Goal: Task Accomplishment & Management: Manage account settings

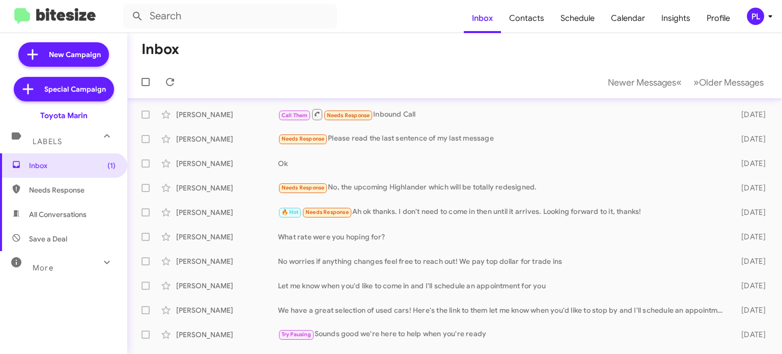
scroll to position [127, 0]
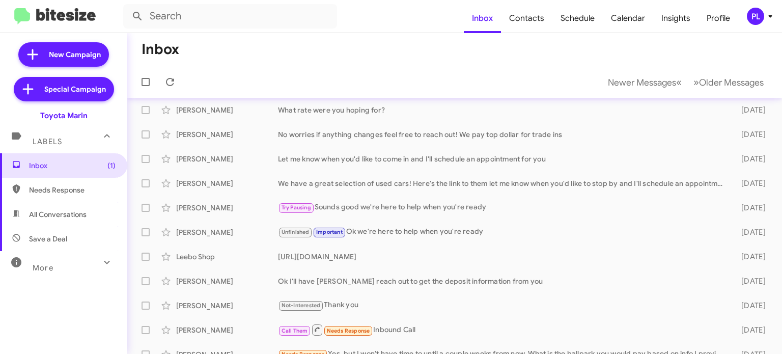
click at [767, 18] on icon at bounding box center [770, 16] width 12 height 12
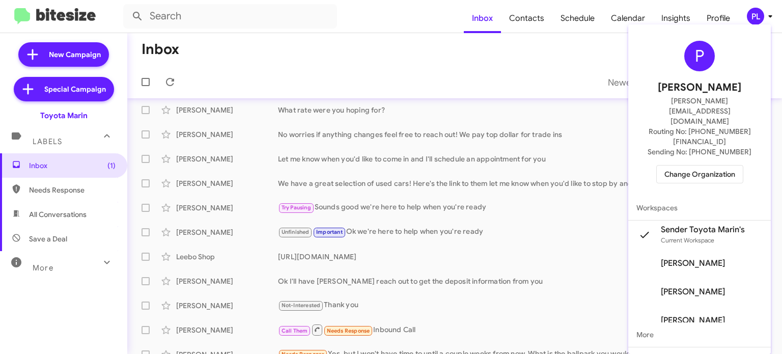
click at [696, 165] on span "Change Organization" at bounding box center [699, 173] width 71 height 17
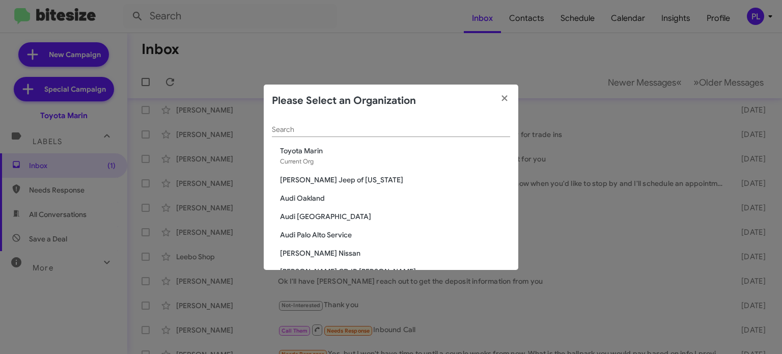
click at [432, 132] on input "Search" at bounding box center [391, 130] width 238 height 8
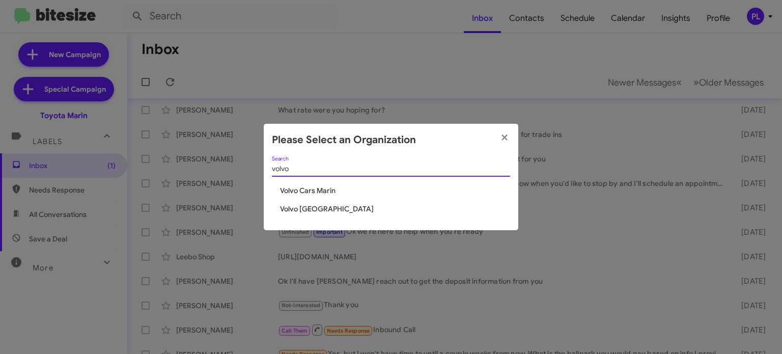
type input "volvo"
click at [293, 211] on span "Volvo [GEOGRAPHIC_DATA]" at bounding box center [395, 209] width 230 height 10
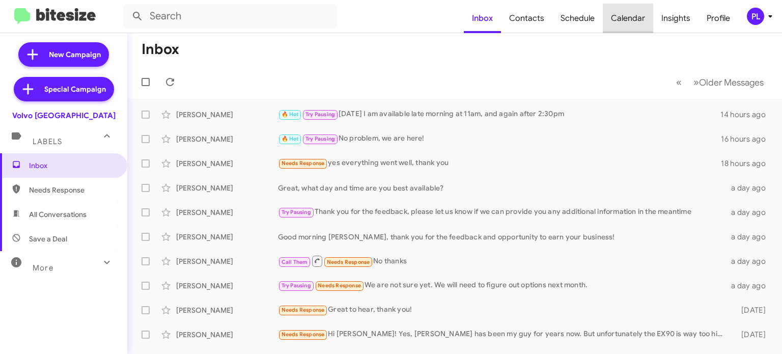
click at [621, 22] on span "Calendar" at bounding box center [627, 19] width 50 height 30
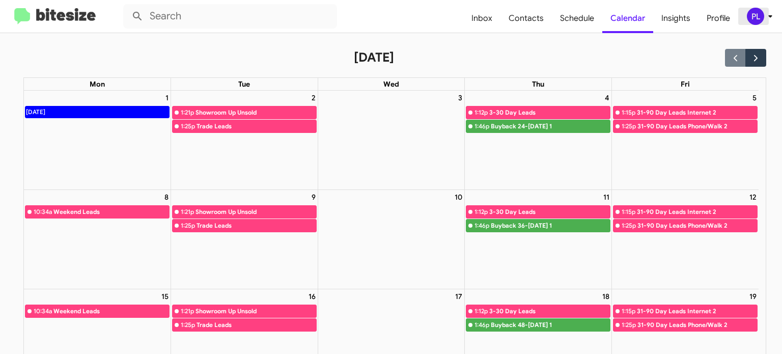
click at [769, 17] on icon at bounding box center [770, 16] width 12 height 12
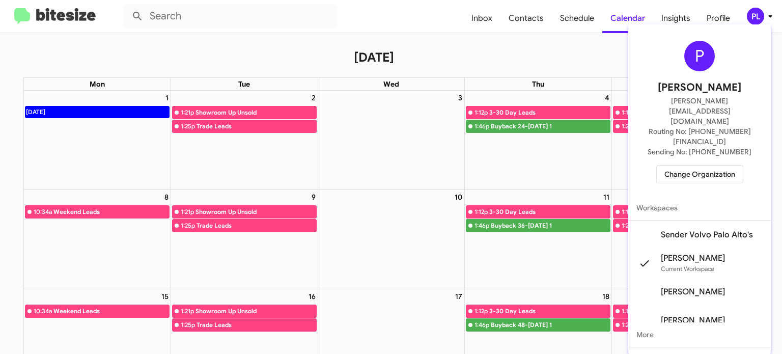
click at [674, 165] on span "Change Organization" at bounding box center [699, 173] width 71 height 17
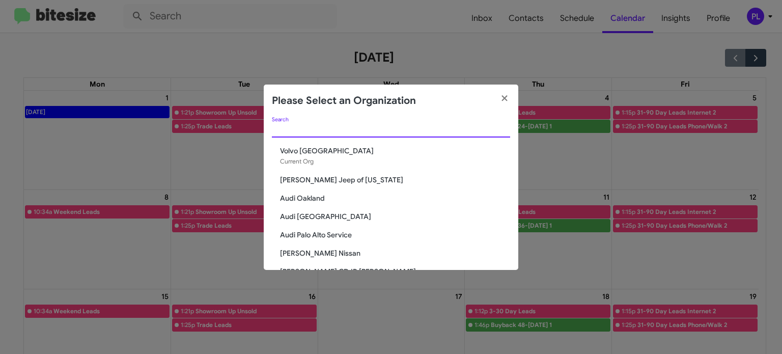
click at [393, 128] on input "Search" at bounding box center [391, 130] width 238 height 8
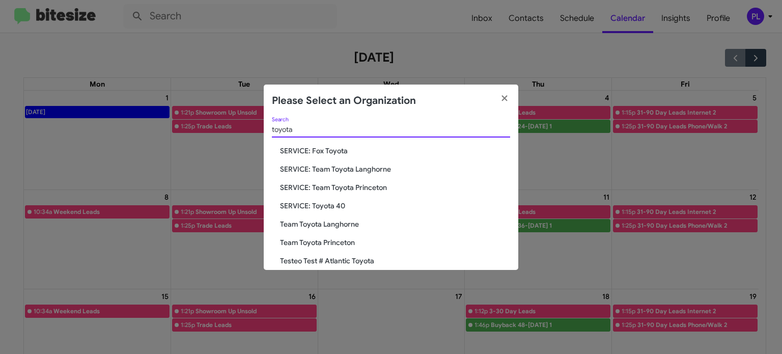
type input "toyota"
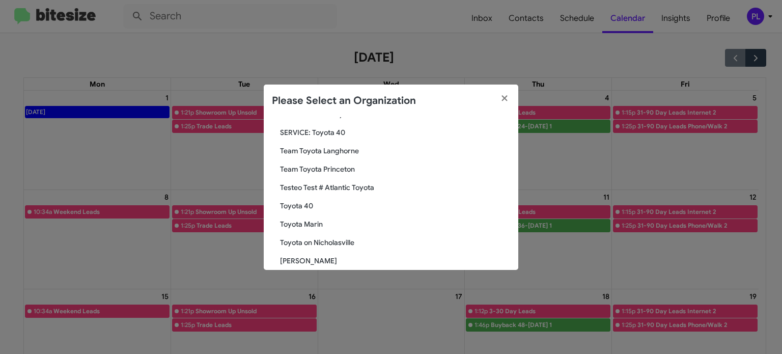
scroll to position [85, 0]
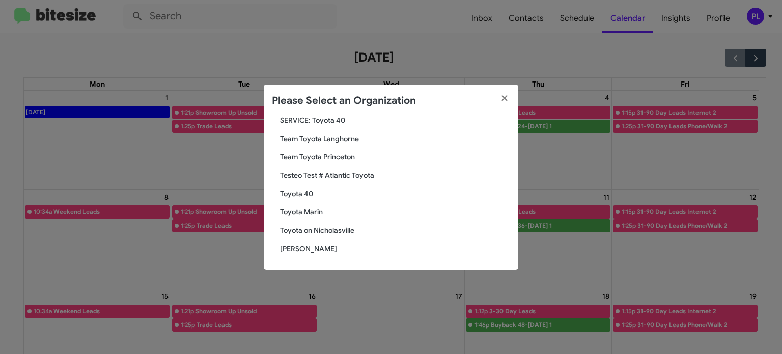
click at [301, 214] on span "Toyota Marin" at bounding box center [395, 212] width 230 height 10
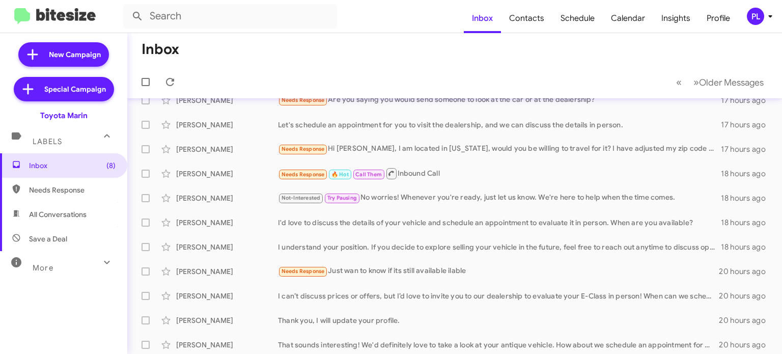
scroll to position [74, 0]
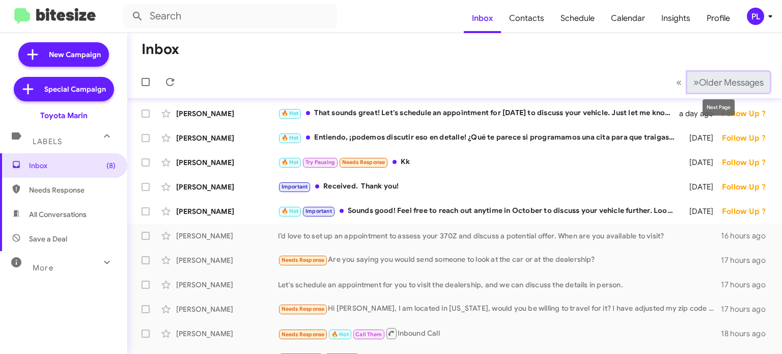
click at [722, 85] on span "Older Messages" at bounding box center [731, 82] width 65 height 11
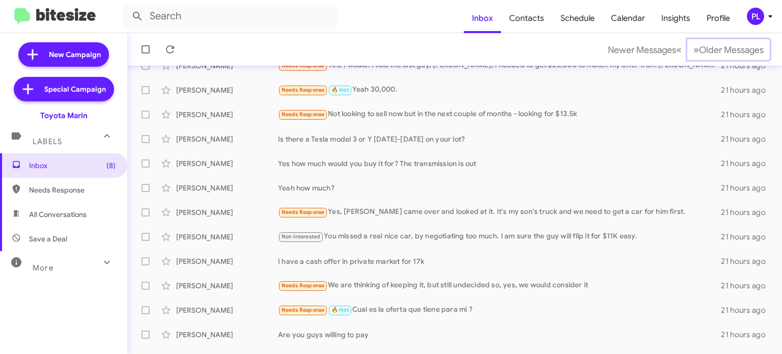
scroll to position [237, 0]
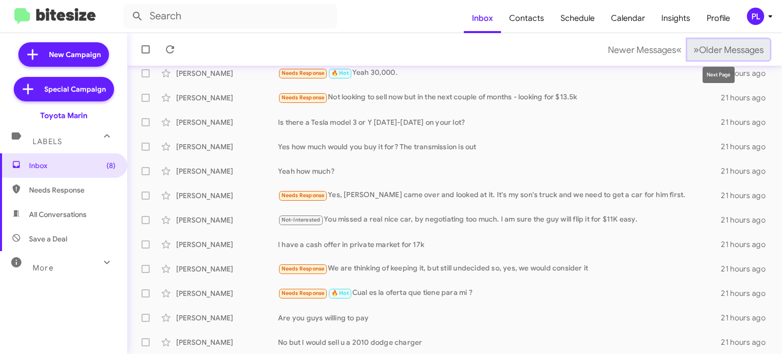
click at [731, 53] on span "Older Messages" at bounding box center [731, 49] width 65 height 11
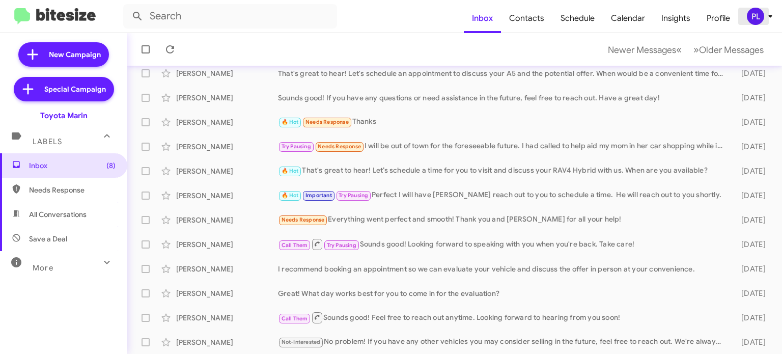
click at [772, 15] on icon at bounding box center [770, 16] width 12 height 12
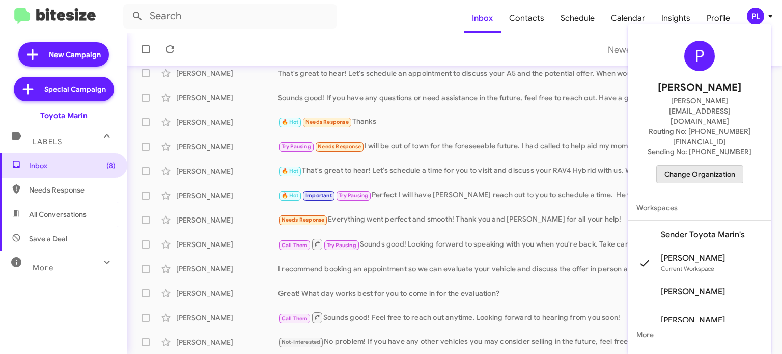
click at [687, 165] on span "Change Organization" at bounding box center [699, 173] width 71 height 17
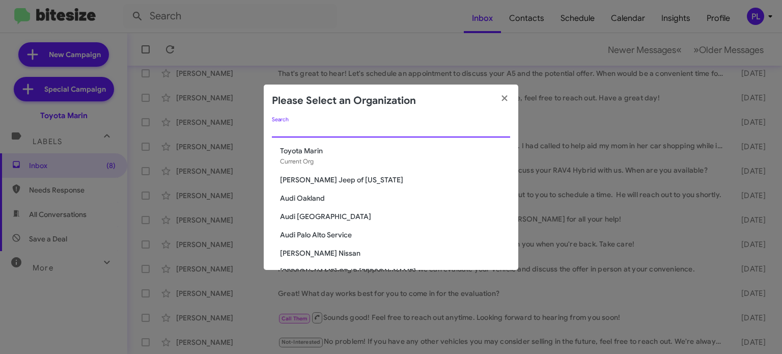
click at [337, 131] on input "Search" at bounding box center [391, 130] width 238 height 8
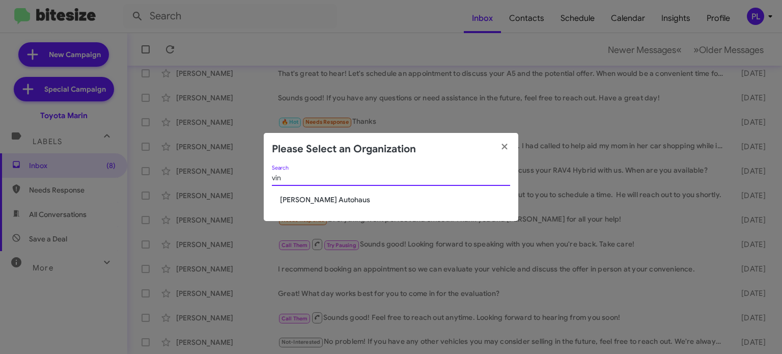
type input "vin"
click at [328, 202] on span "[PERSON_NAME] Autohaus" at bounding box center [395, 199] width 230 height 10
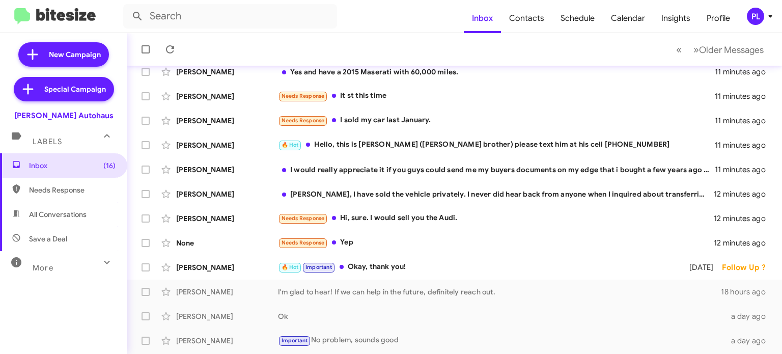
scroll to position [215, 0]
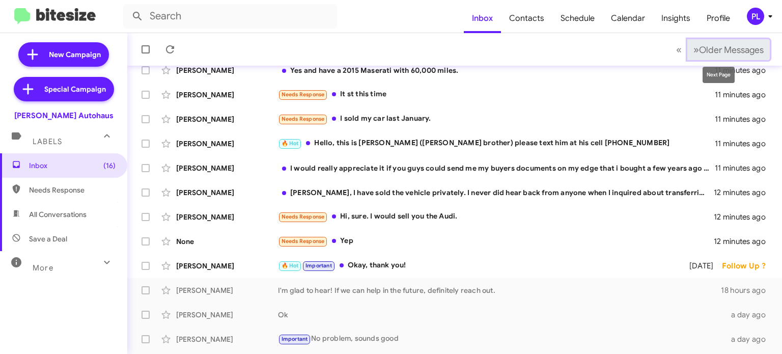
click at [730, 49] on span "Older Messages" at bounding box center [731, 49] width 65 height 11
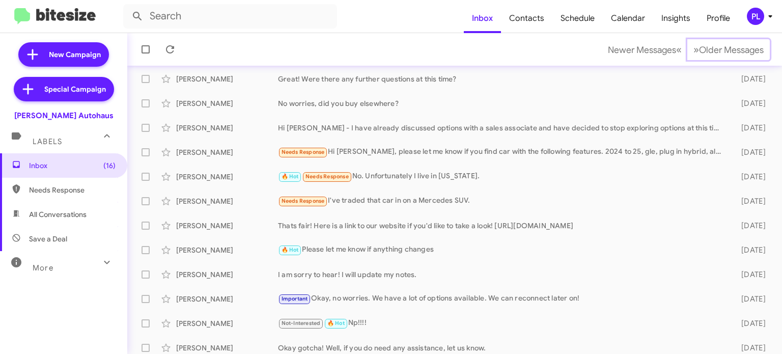
scroll to position [237, 0]
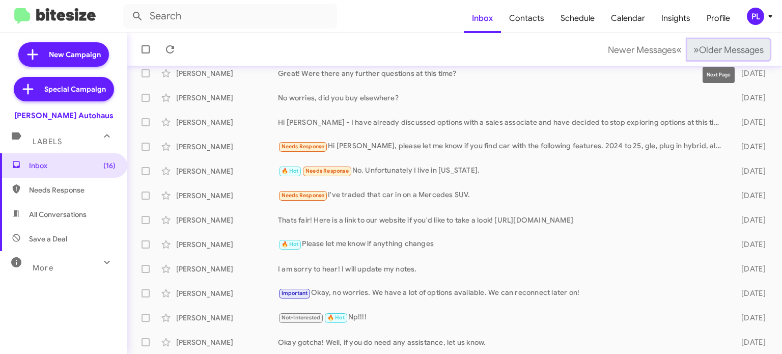
click at [715, 42] on button "» Next Older Messages" at bounding box center [728, 49] width 82 height 21
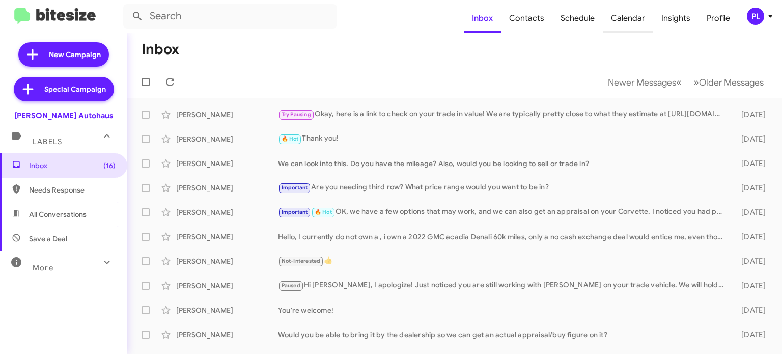
click at [625, 12] on span "Calendar" at bounding box center [627, 19] width 50 height 30
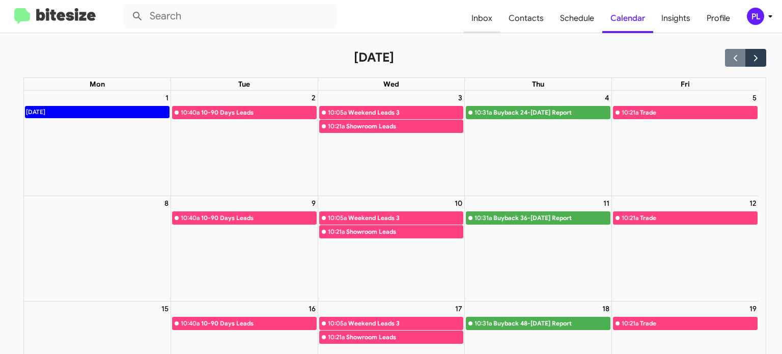
click at [485, 15] on span "Inbox" at bounding box center [481, 19] width 37 height 30
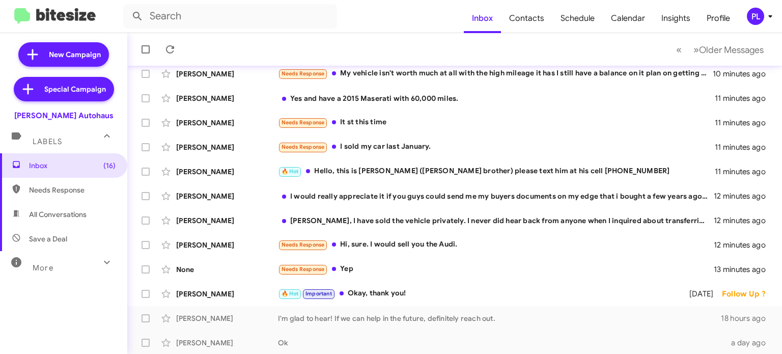
scroll to position [237, 0]
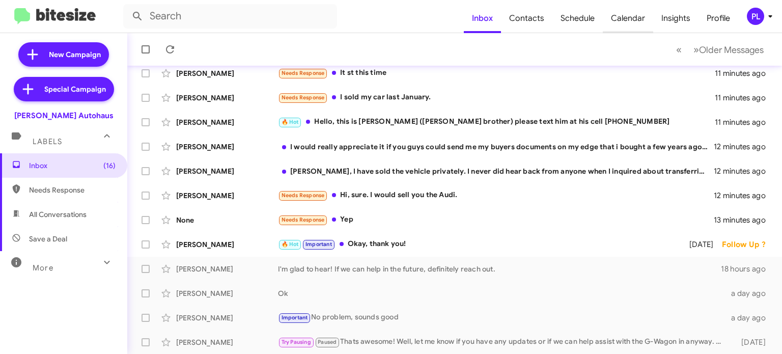
click at [642, 21] on span "Calendar" at bounding box center [627, 19] width 50 height 30
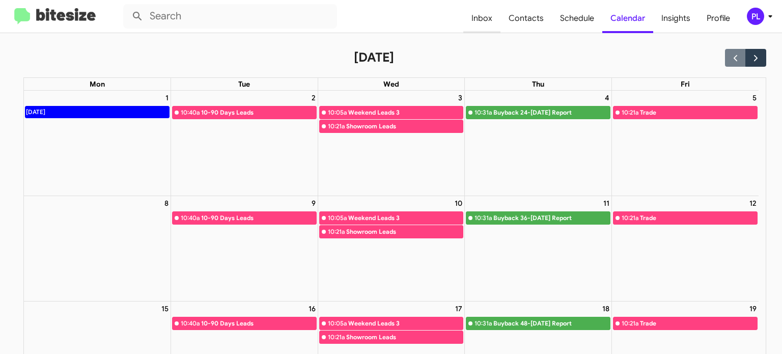
click at [482, 22] on span "Inbox" at bounding box center [481, 19] width 37 height 30
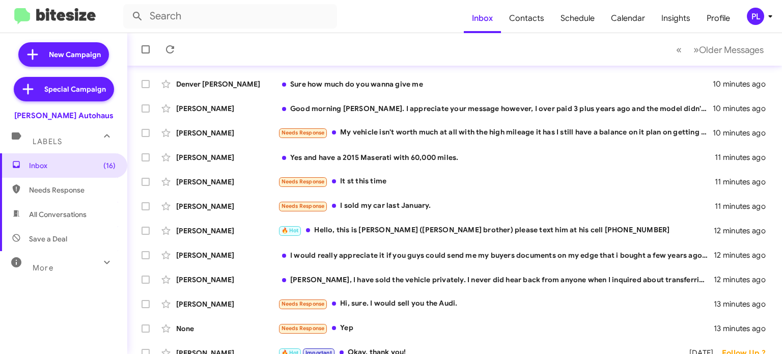
scroll to position [237, 0]
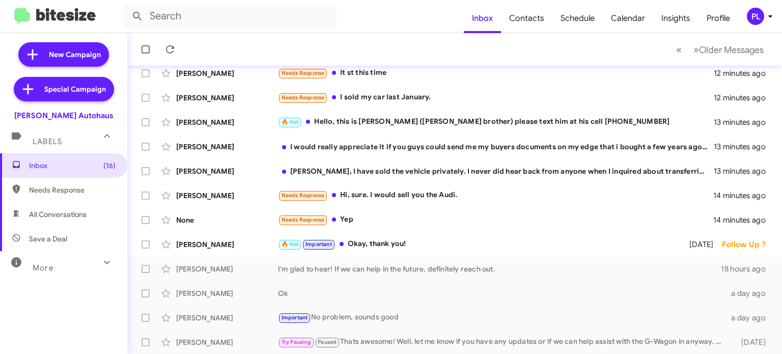
click at [296, 34] on mat-toolbar-row "« Previous » Next Older Messages" at bounding box center [454, 49] width 654 height 33
click at [767, 19] on icon at bounding box center [770, 16] width 12 height 12
